Goal: Task Accomplishment & Management: Manage account settings

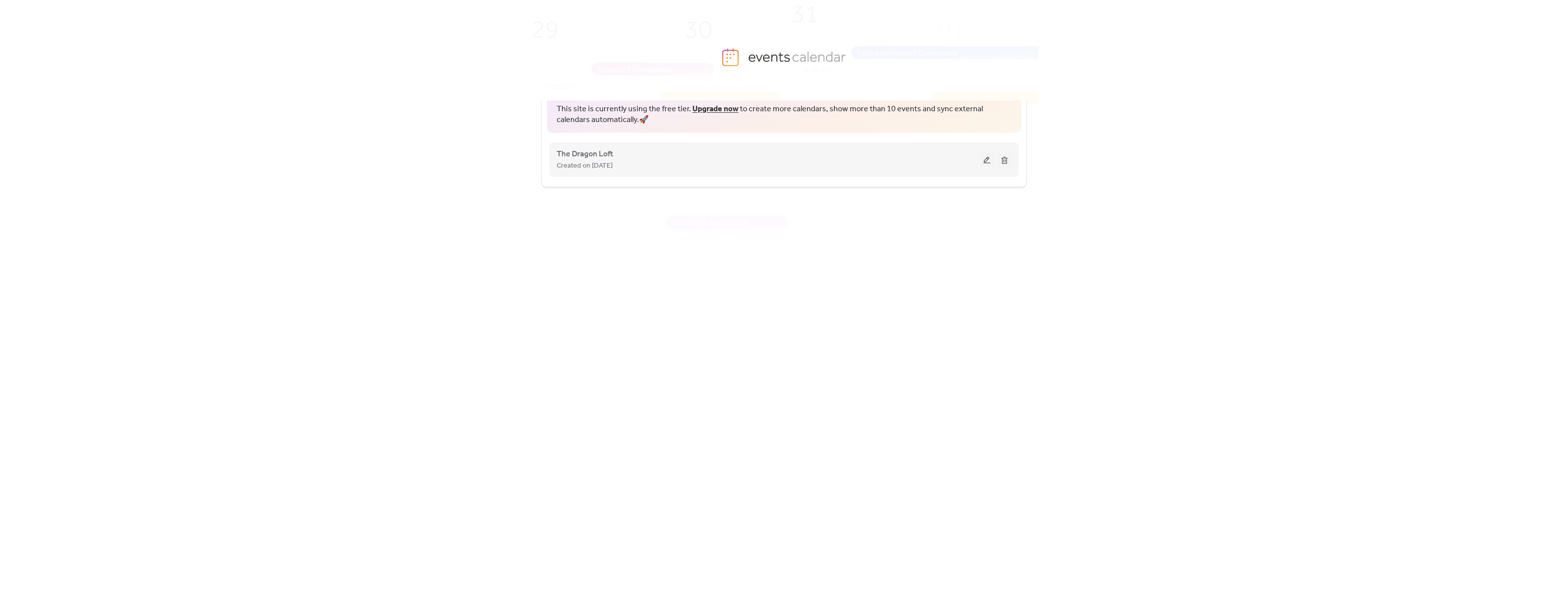
click at [876, 164] on div "Created on [DATE]" at bounding box center [768, 165] width 424 height 12
click at [987, 159] on button at bounding box center [987, 159] width 14 height 14
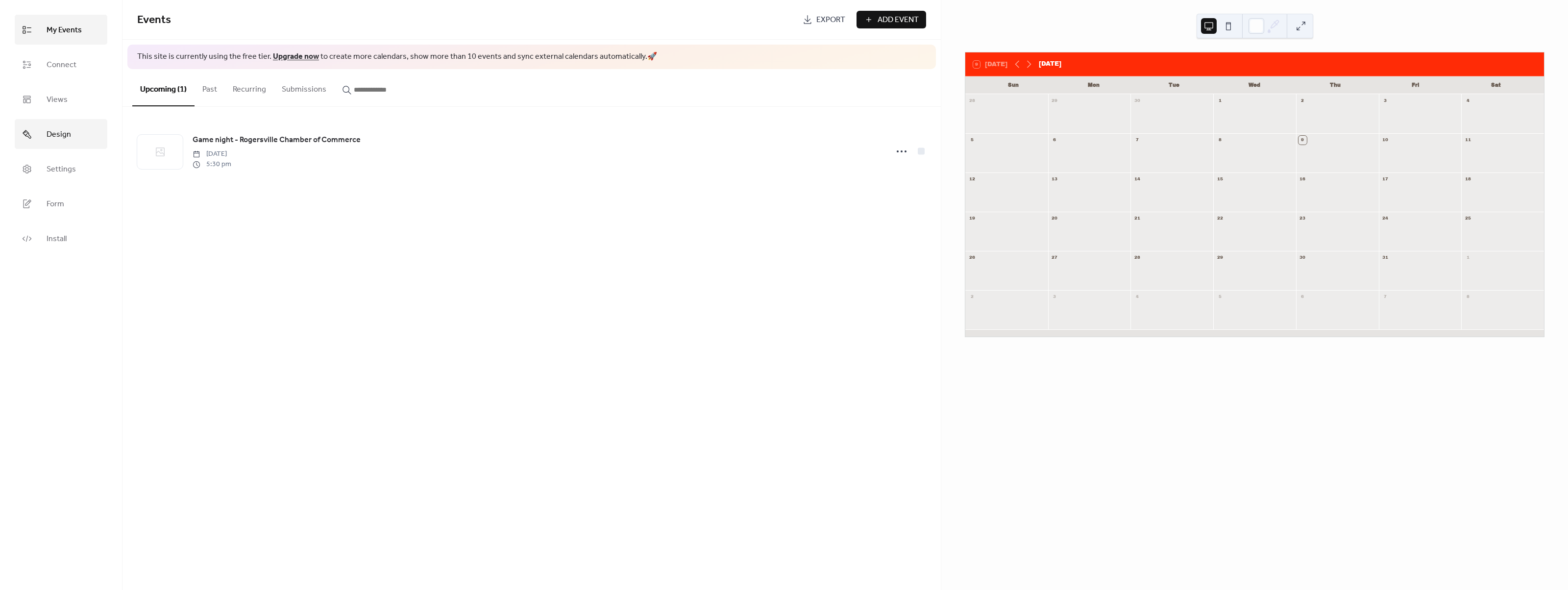
click at [59, 138] on span "Design" at bounding box center [59, 134] width 25 height 15
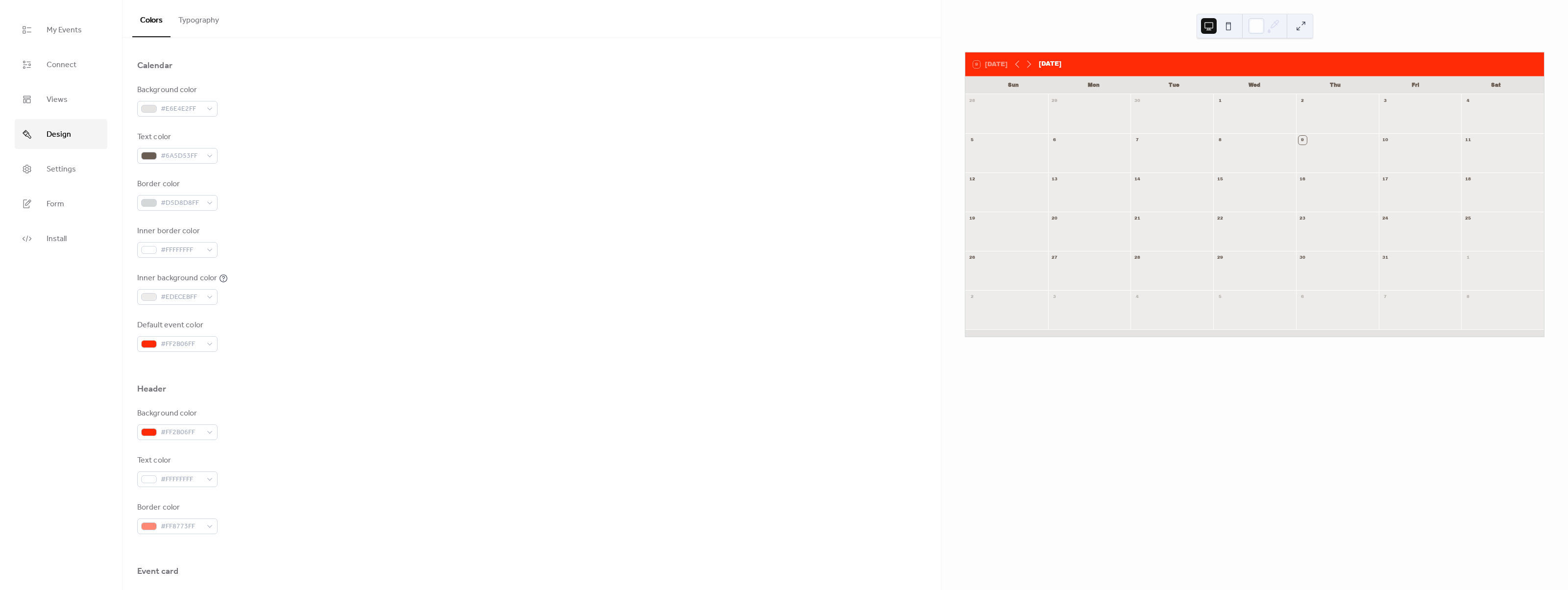
scroll to position [54, 0]
click at [190, 23] on button "Typography" at bounding box center [198, 18] width 56 height 36
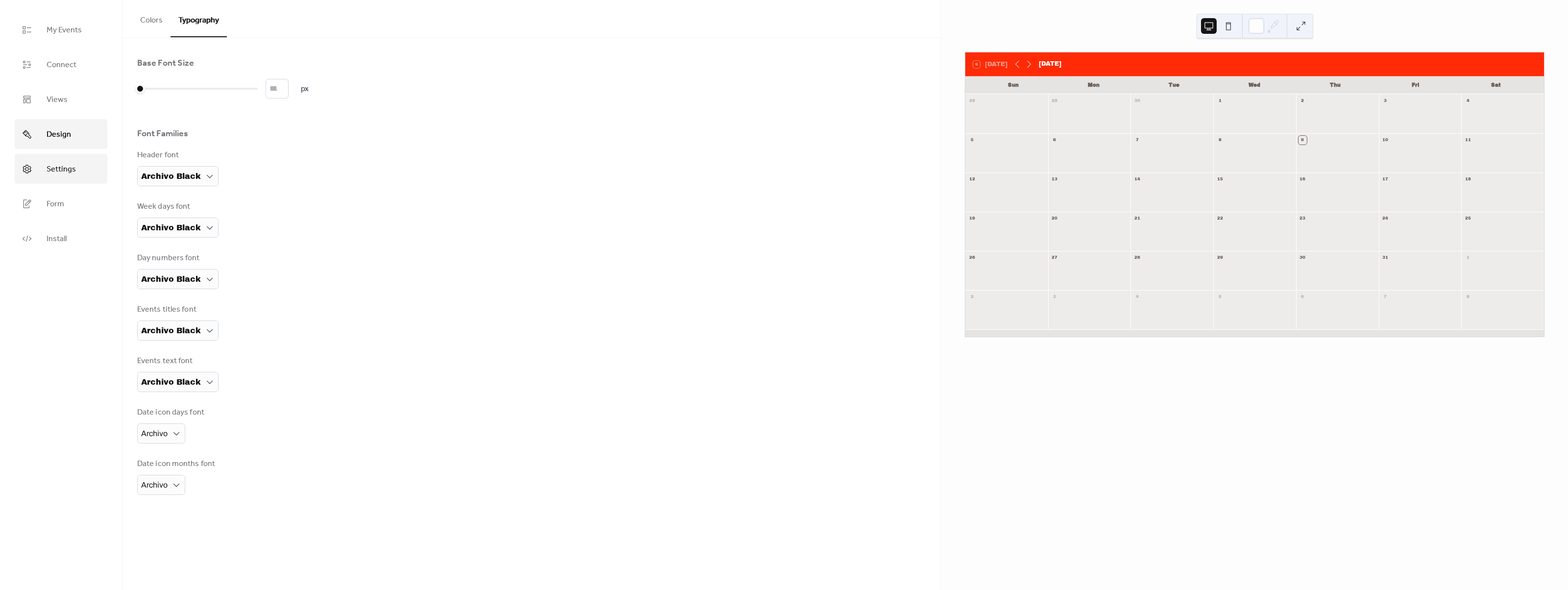
click at [57, 175] on span "Settings" at bounding box center [61, 169] width 29 height 15
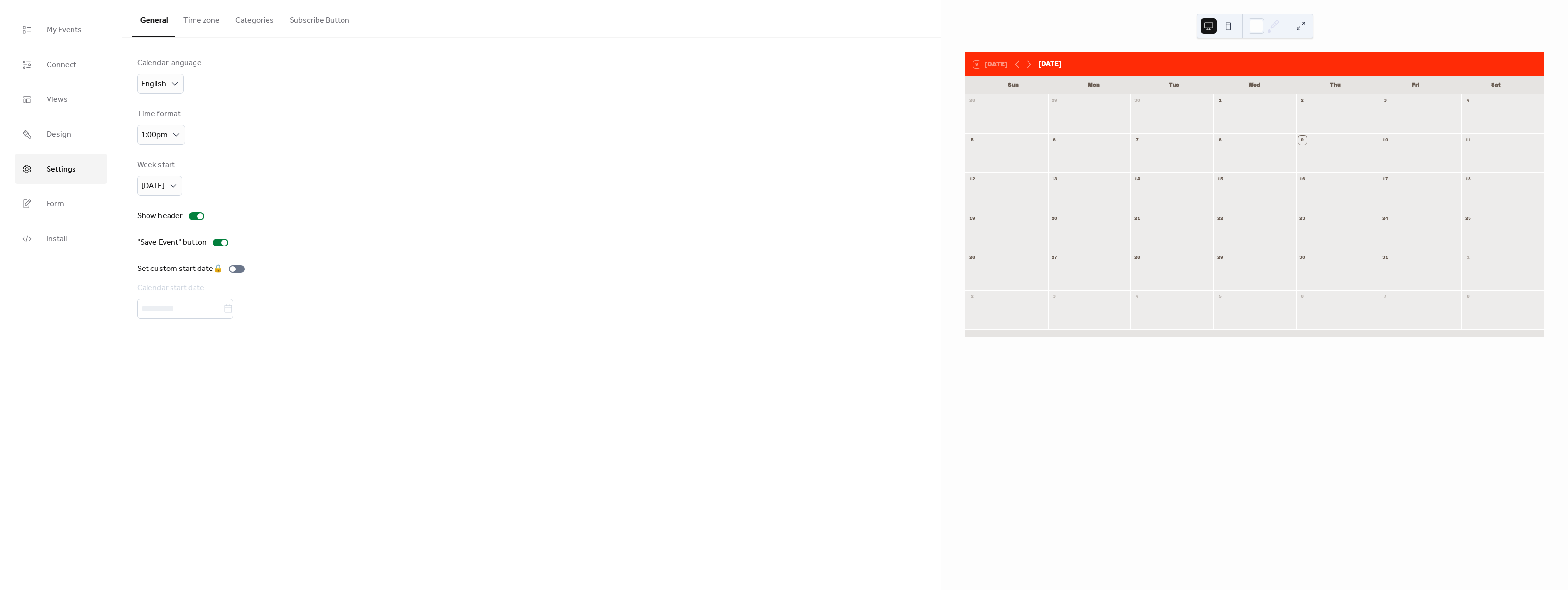
drag, startPoint x: 677, startPoint y: 99, endPoint x: 386, endPoint y: 116, distance: 291.5
click at [656, 100] on div "Calendar language English Time format 1:00pm Week start [DATE] Show header "Sav…" at bounding box center [531, 188] width 789 height 261
